Goal: Information Seeking & Learning: Learn about a topic

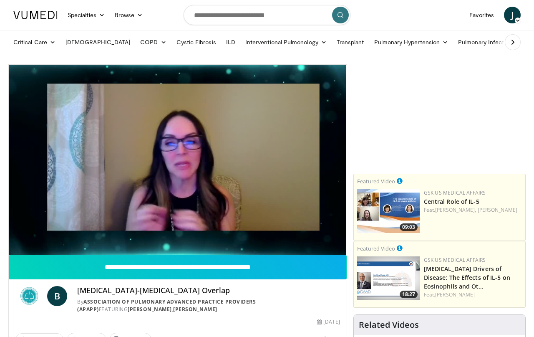
click at [301, 125] on div "10 seconds Tap to unmute" at bounding box center [178, 160] width 338 height 190
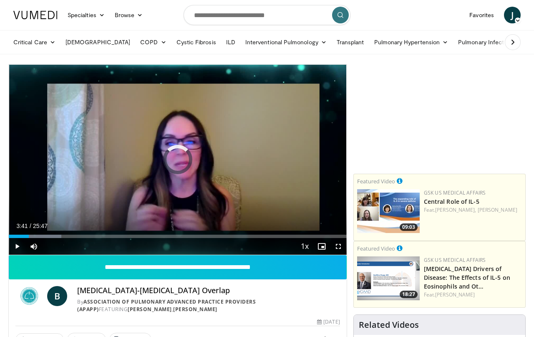
click at [58, 235] on div "Progress Bar" at bounding box center [36, 235] width 49 height 3
click at [29, 237] on div "Progress Bar" at bounding box center [19, 235] width 20 height 3
click at [63, 235] on div "Loaded : 15.51%" at bounding box center [178, 235] width 338 height 3
click at [55, 237] on div "Progress Bar" at bounding box center [36, 235] width 54 height 3
click at [67, 237] on div "Loaded : 15.51%" at bounding box center [178, 235] width 338 height 3
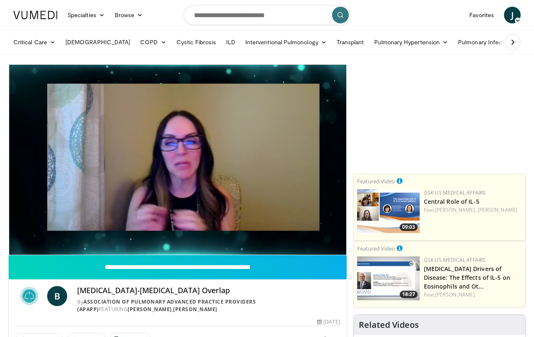
click at [243, 314] on div "B Asthma-COPD Overlap By Association of Pulmonary Advanced Practice Providers (…" at bounding box center [178, 297] width 338 height 36
click at [247, 271] on input "**********" at bounding box center [178, 267] width 338 height 24
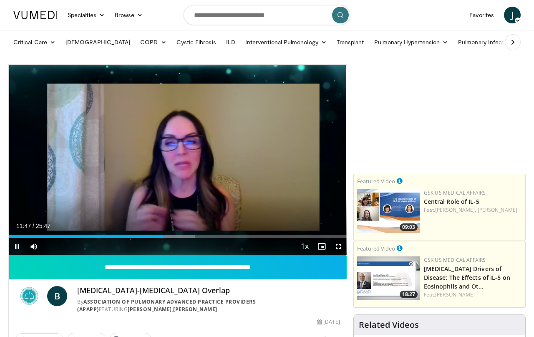
click at [322, 239] on span "Video Player" at bounding box center [321, 246] width 17 height 17
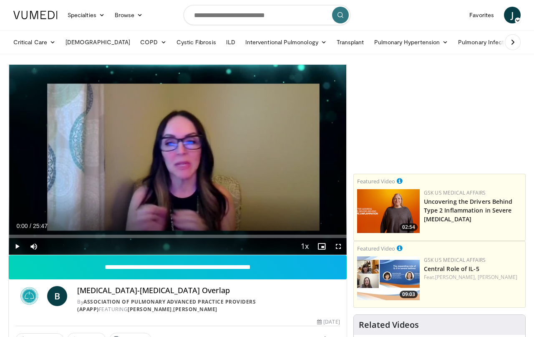
click at [187, 236] on div "Loaded : 0.15%" at bounding box center [178, 235] width 338 height 3
click at [281, 192] on div "10 seconds Tap to unmute" at bounding box center [178, 160] width 338 height 190
click at [181, 161] on icon "Video Player" at bounding box center [177, 159] width 23 height 23
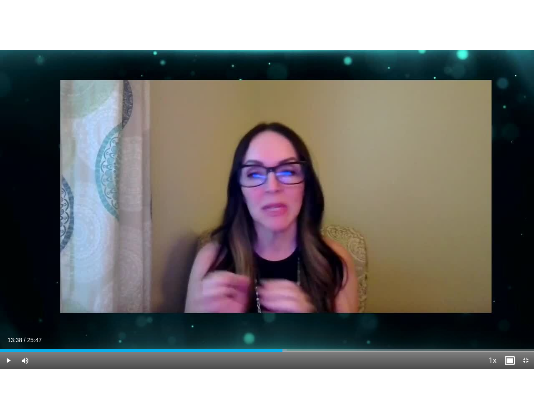
scroll to position [7, 0]
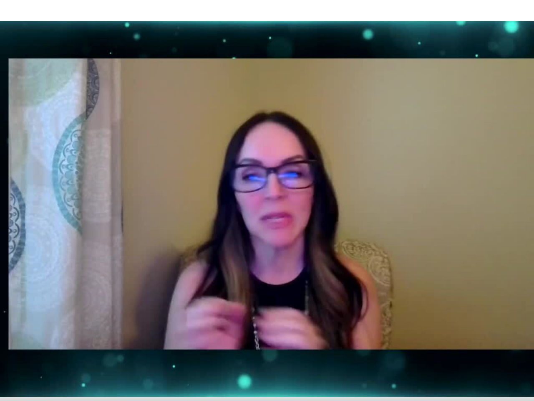
click at [384, 290] on div "10 seconds Tap to unmute" at bounding box center [267, 200] width 534 height 400
click at [363, 305] on div "10 seconds Tap to unmute" at bounding box center [267, 200] width 534 height 400
click at [414, 284] on div "10 seconds Tap to unmute" at bounding box center [267, 200] width 534 height 400
click at [384, 278] on div "10 seconds Tap to unmute" at bounding box center [267, 200] width 534 height 400
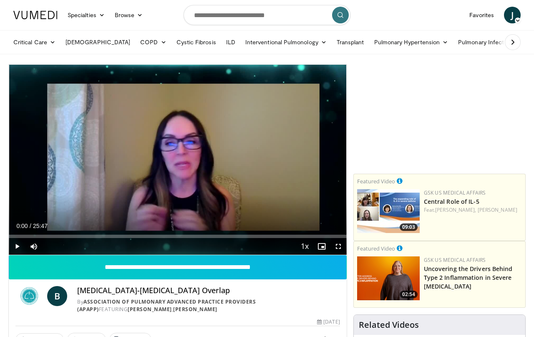
click at [197, 234] on div "Loaded : 0.02%" at bounding box center [178, 235] width 338 height 3
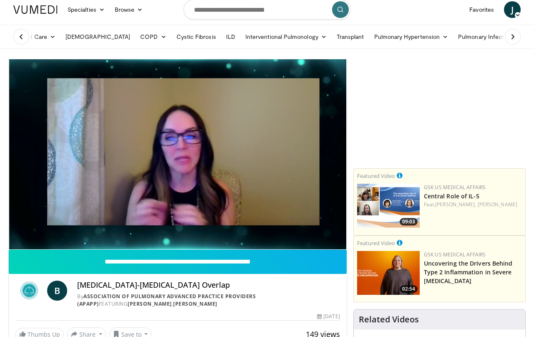
scroll to position [0, 0]
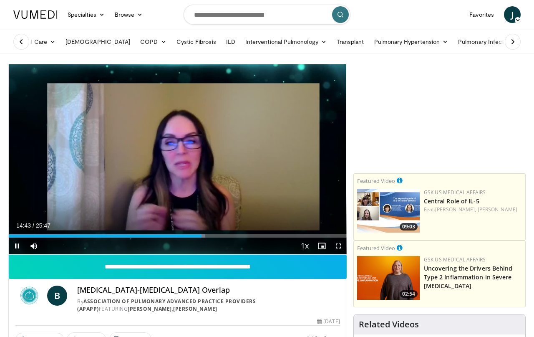
click at [317, 230] on div "Loaded : 58.17%" at bounding box center [178, 233] width 338 height 8
click at [212, 207] on div "10 seconds Tap to unmute" at bounding box center [178, 159] width 338 height 190
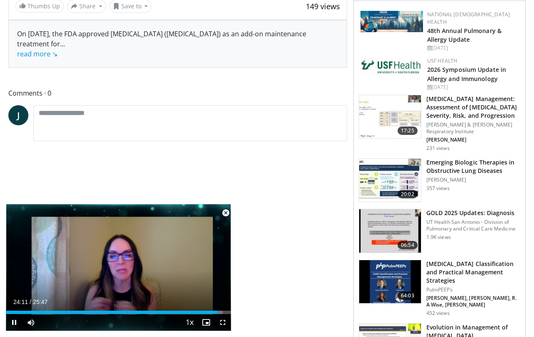
scroll to position [333, 0]
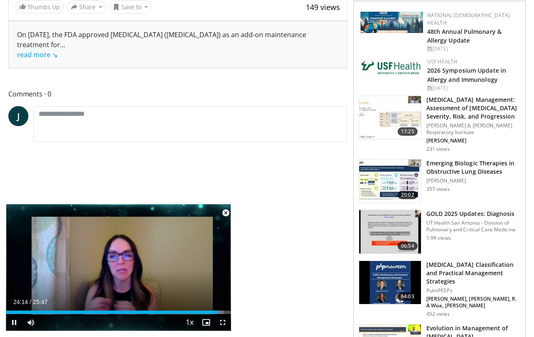
click at [181, 269] on div "10 seconds Tap to unmute" at bounding box center [118, 267] width 225 height 126
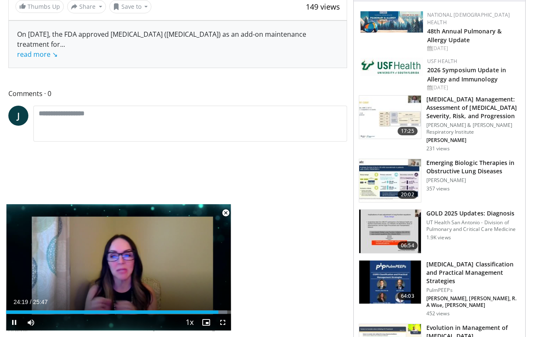
scroll to position [333, 3]
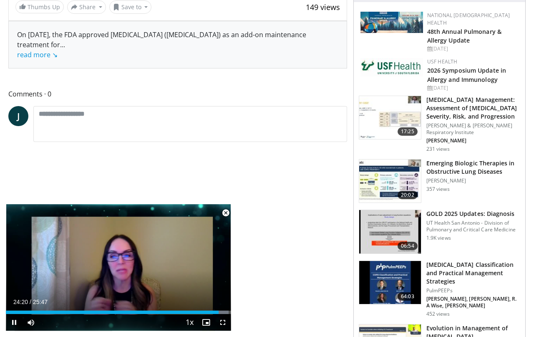
click at [176, 269] on div "10 seconds Tap to unmute" at bounding box center [118, 267] width 225 height 126
click at [229, 269] on span "Video Player" at bounding box center [222, 322] width 17 height 17
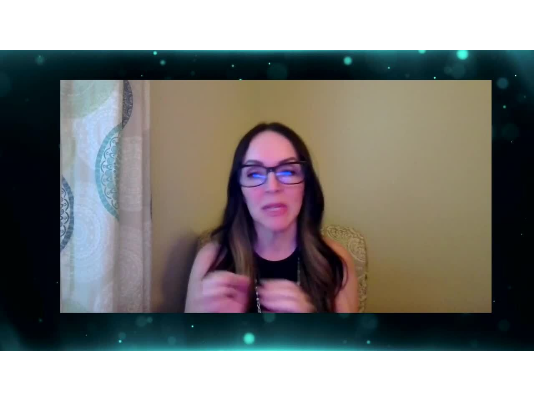
scroll to position [40, 3]
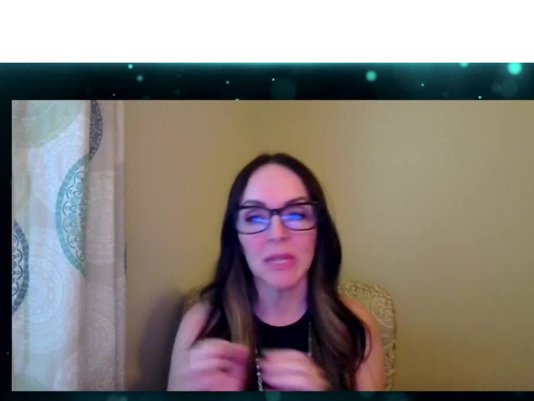
click at [383, 269] on div "10 seconds Tap to unmute" at bounding box center [267, 200] width 534 height 400
click at [394, 269] on div "10 seconds Tap to unmute" at bounding box center [267, 200] width 534 height 400
click at [414, 196] on div "10 seconds Tap to unmute" at bounding box center [267, 200] width 534 height 400
click at [394, 148] on div "10 seconds Tap to unmute" at bounding box center [267, 200] width 534 height 400
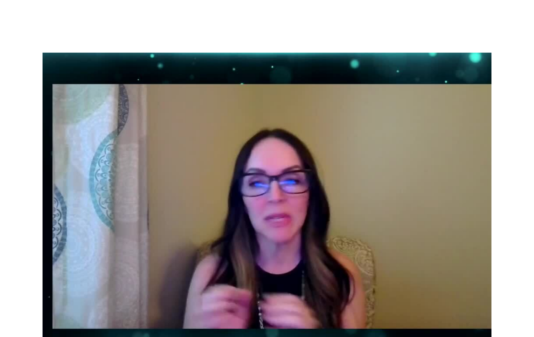
scroll to position [359, 3]
